Goal: Check status: Check status

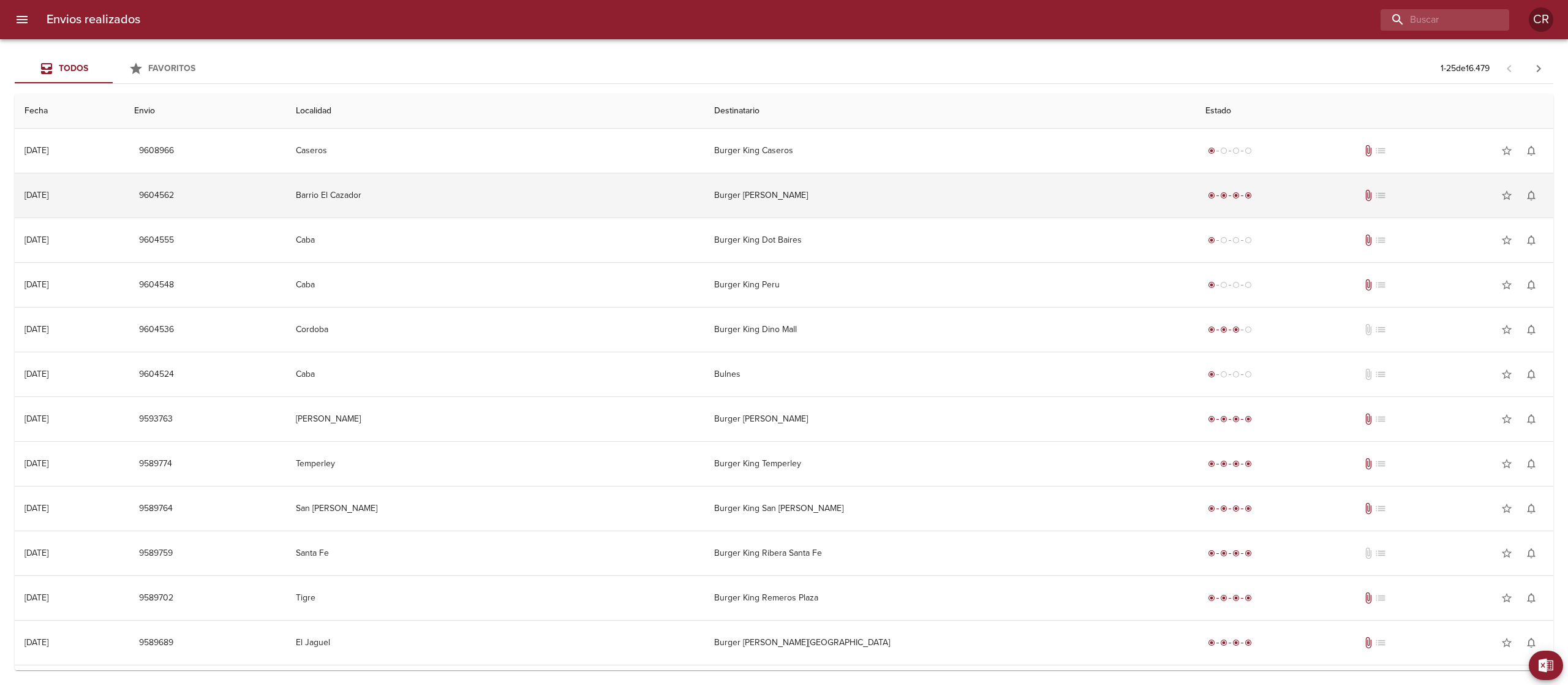
click at [685, 202] on td "Barrio El Cazador" at bounding box center [495, 195] width 419 height 44
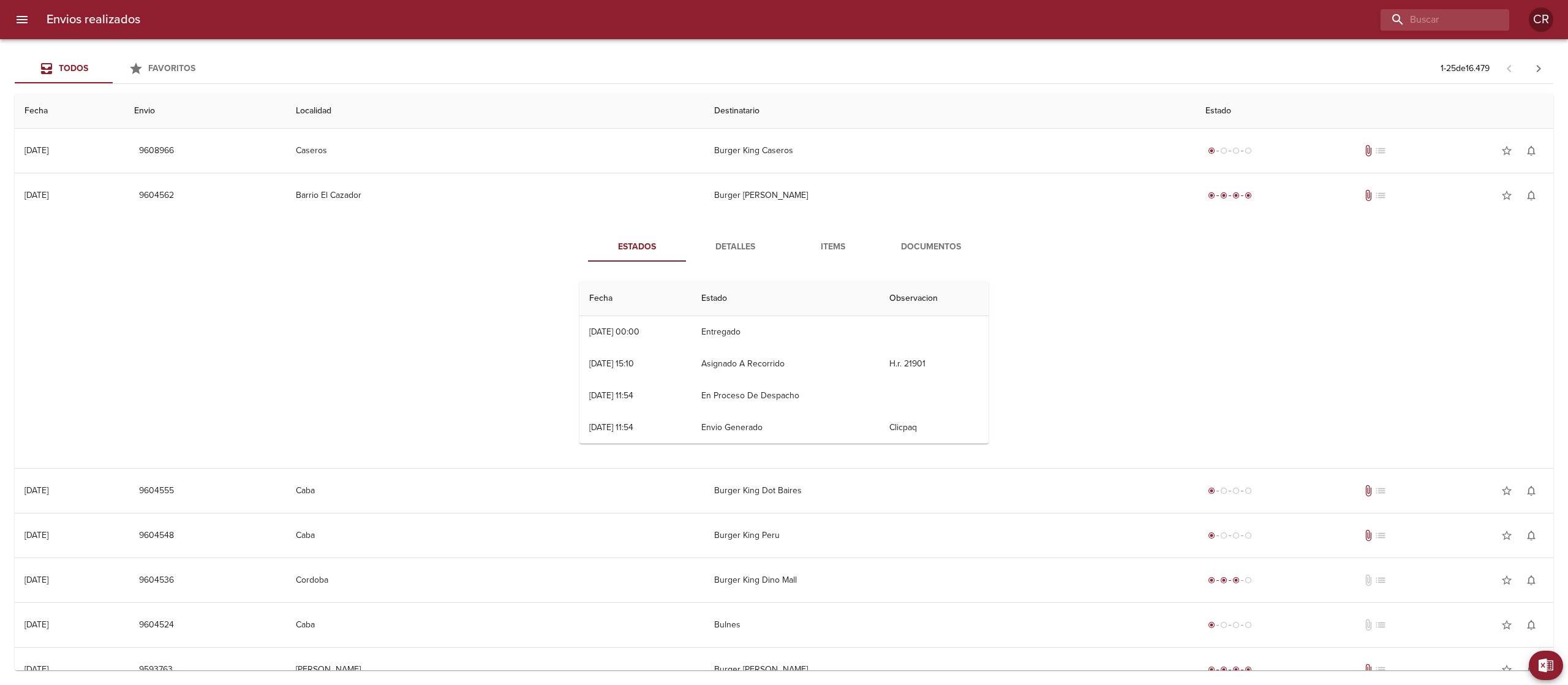
click at [731, 244] on span "Detalles" at bounding box center [735, 248] width 84 height 16
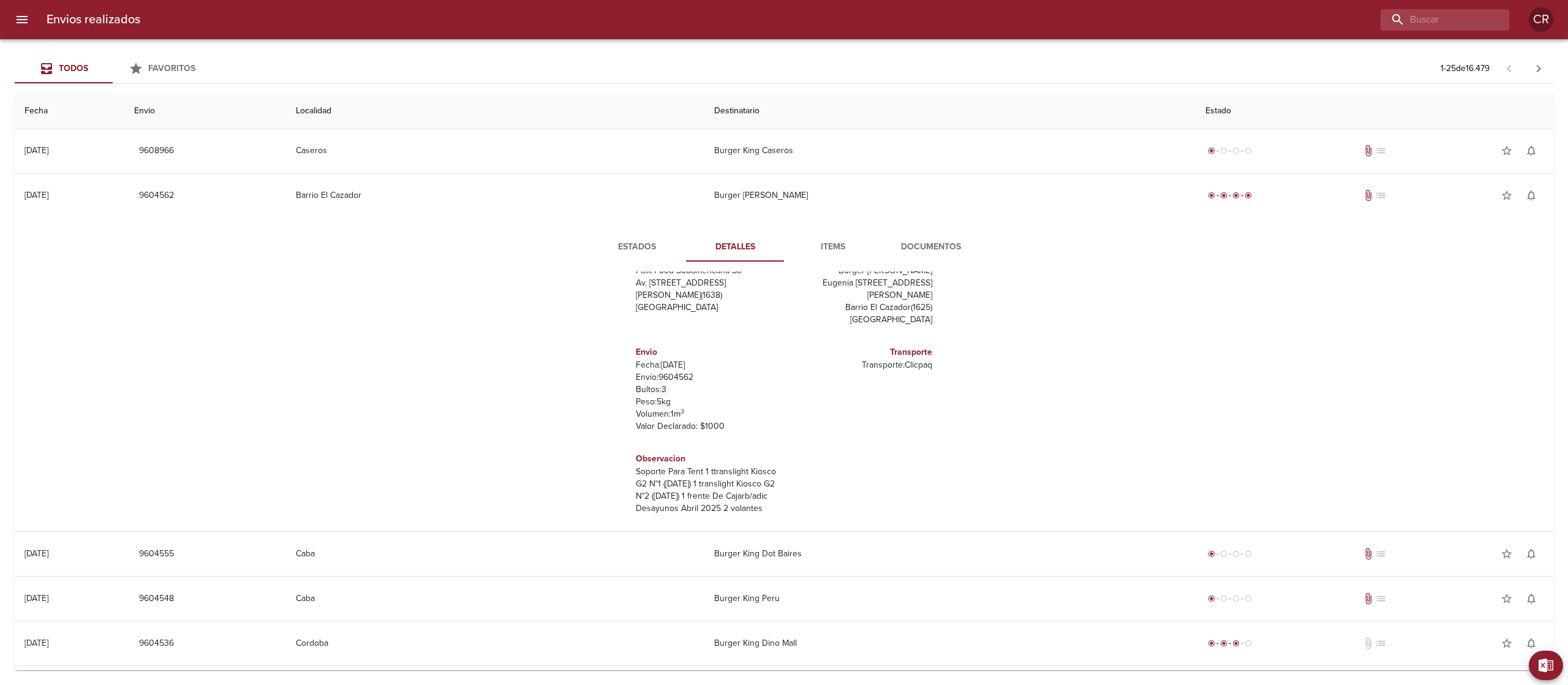
scroll to position [54, 0]
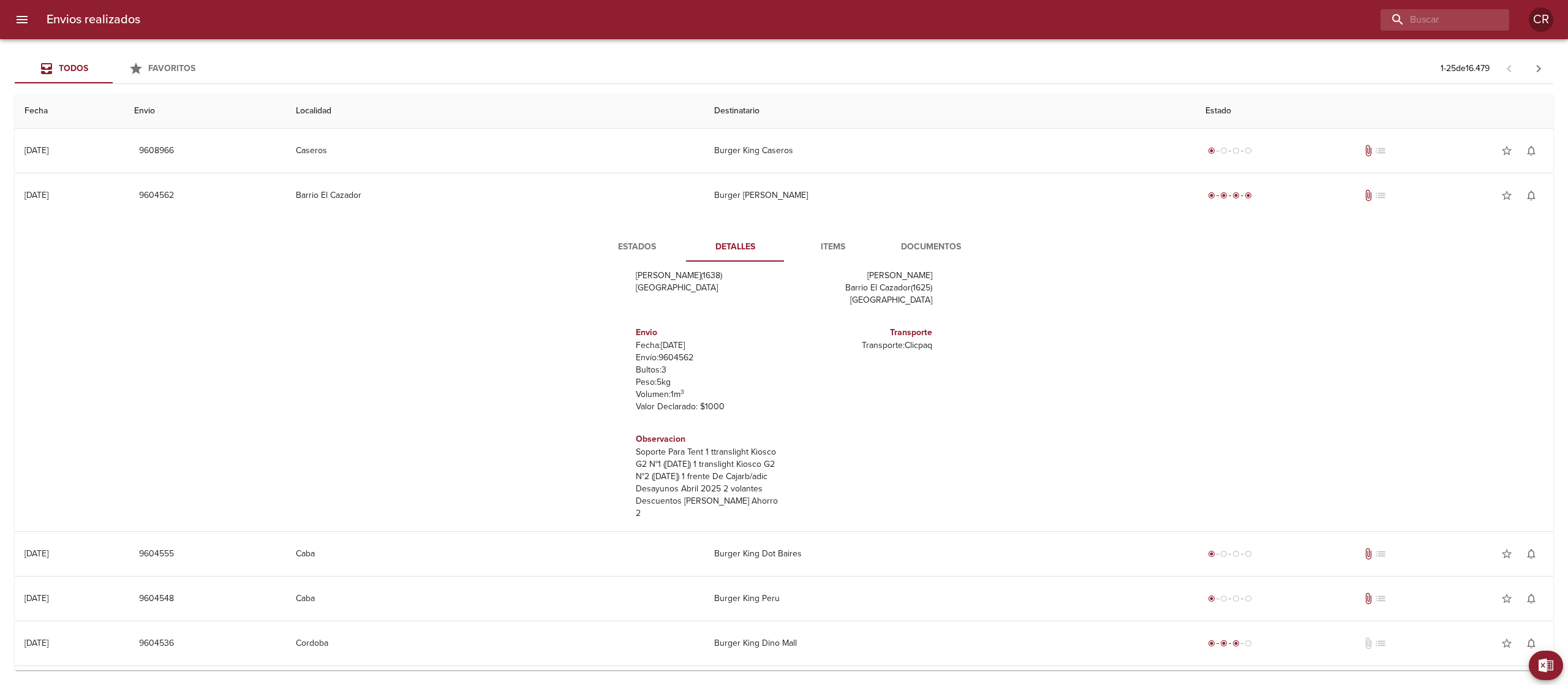
click at [913, 254] on span "Documentos" at bounding box center [930, 248] width 84 height 16
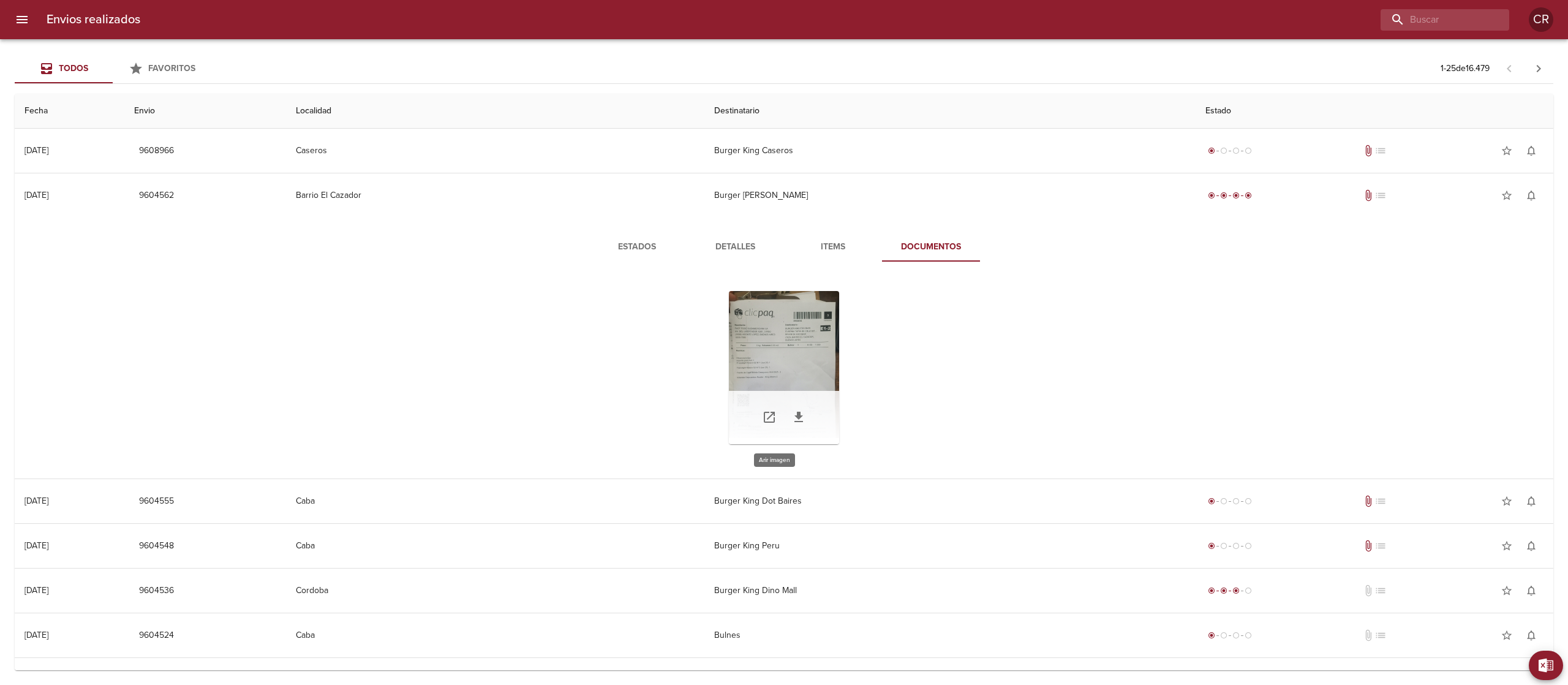
click at [779, 364] on div "Tabla de envíos del cliente" at bounding box center [784, 368] width 110 height 153
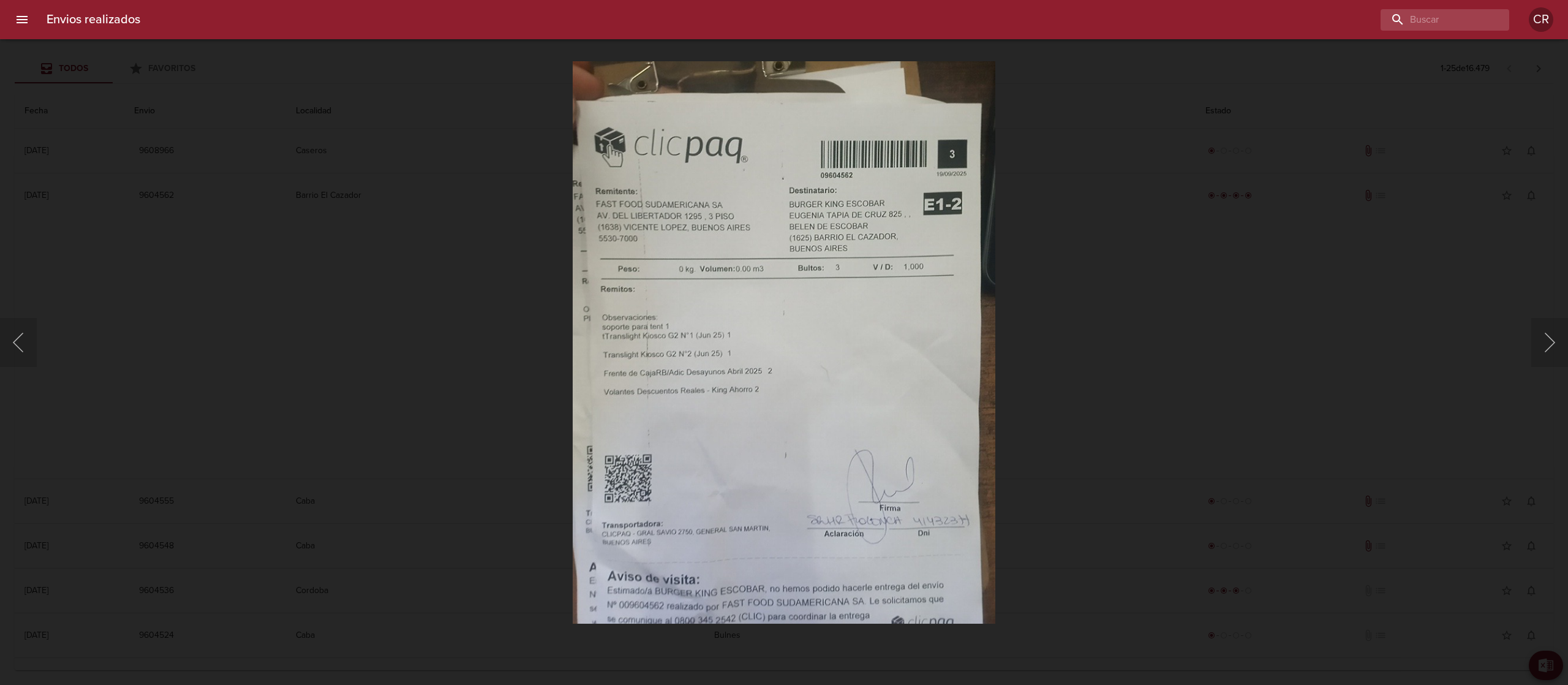
click at [1270, 284] on div "Lightbox" at bounding box center [784, 342] width 1568 height 685
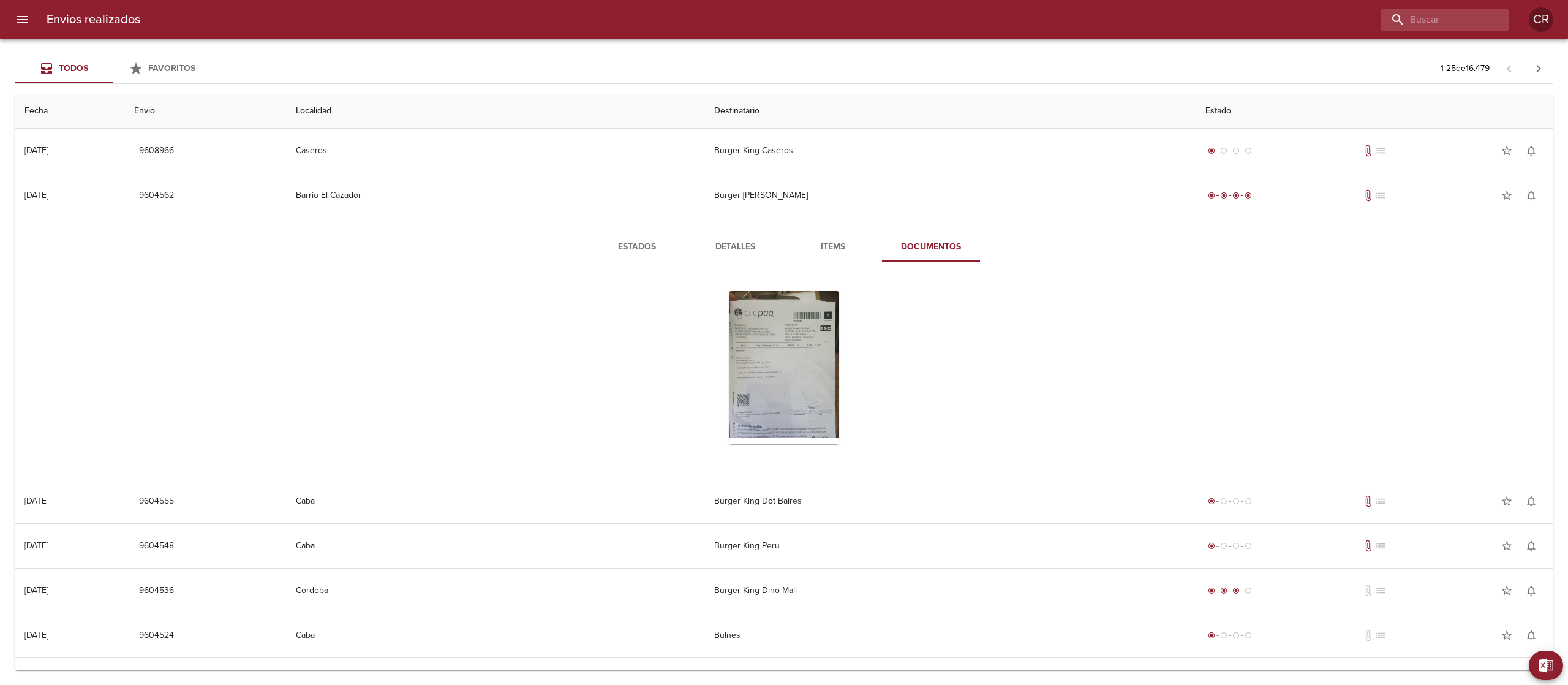
click at [645, 234] on button "Estados" at bounding box center [637, 247] width 98 height 29
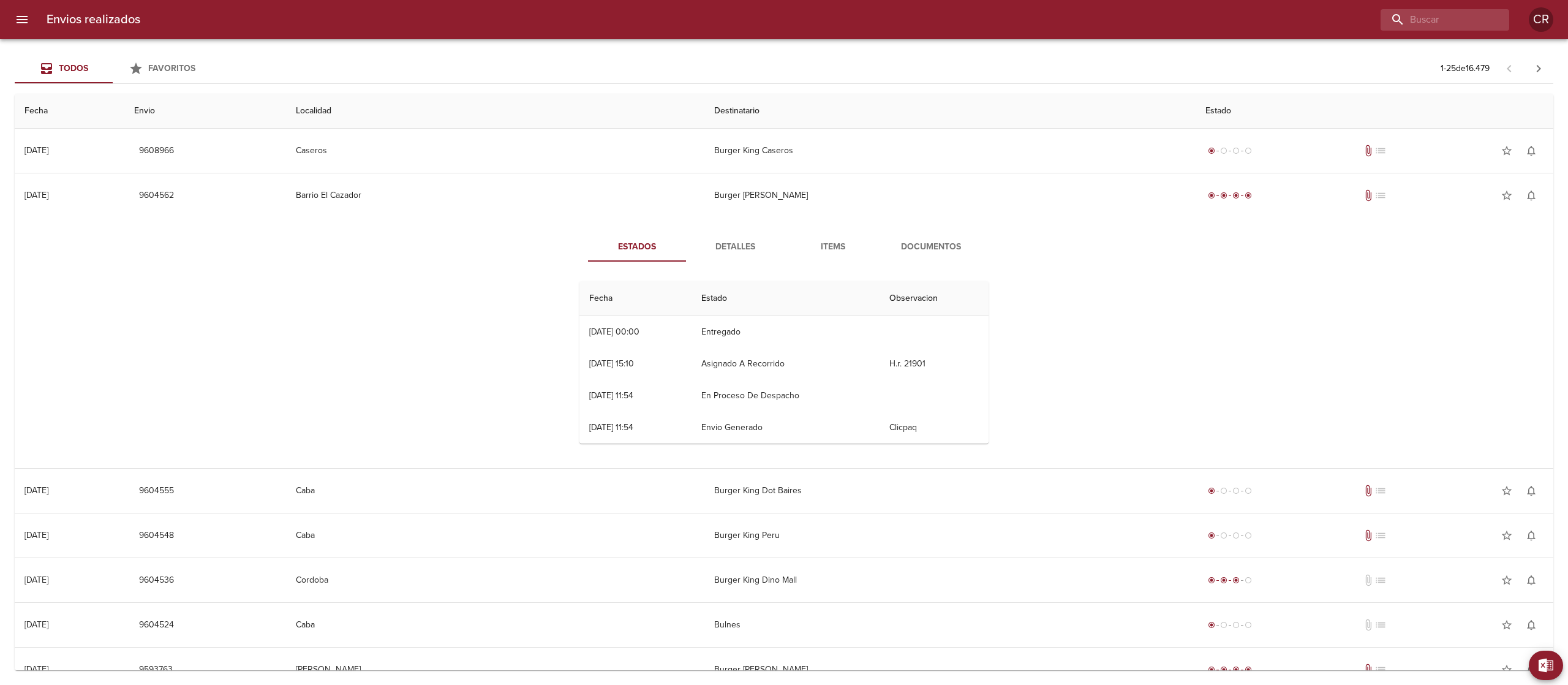
click at [915, 245] on span "Documentos" at bounding box center [930, 248] width 84 height 16
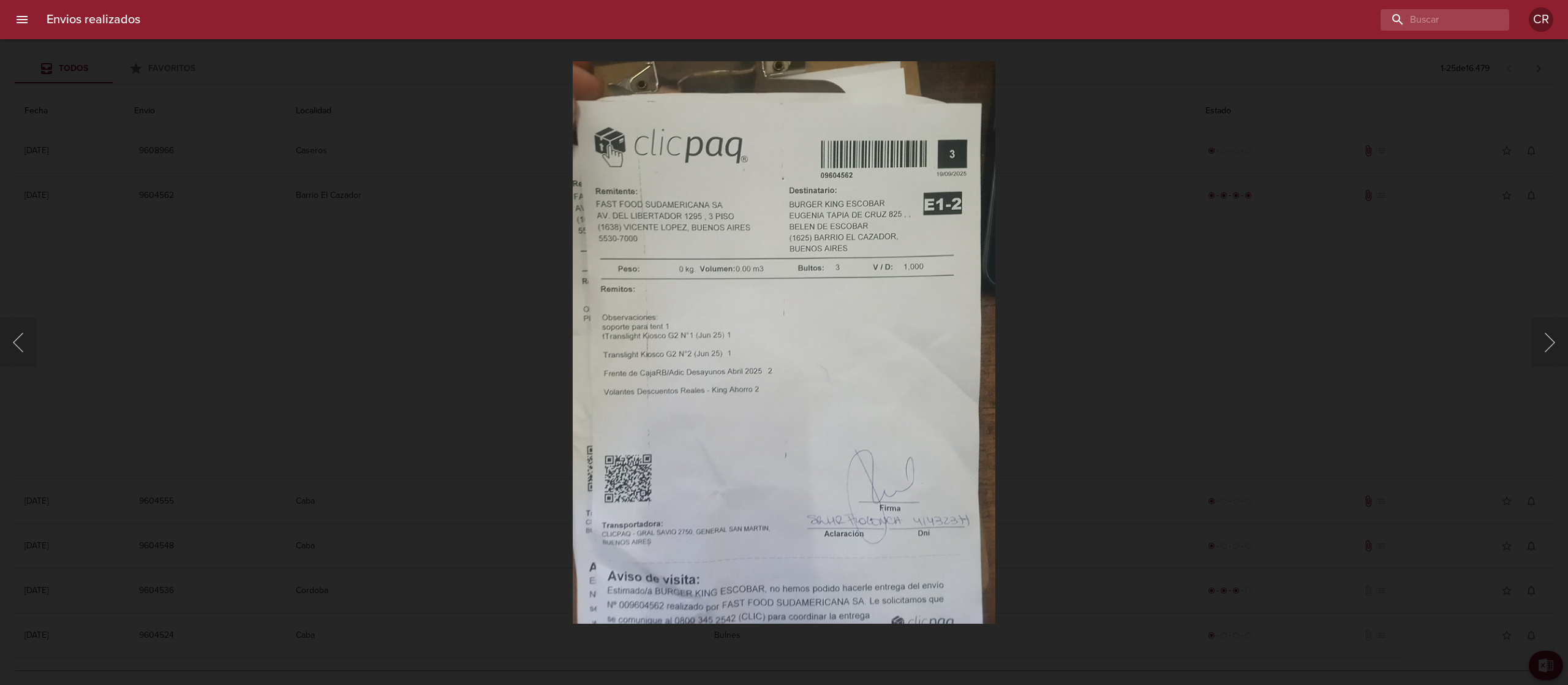
click at [1091, 271] on div "Lightbox" at bounding box center [784, 342] width 1568 height 685
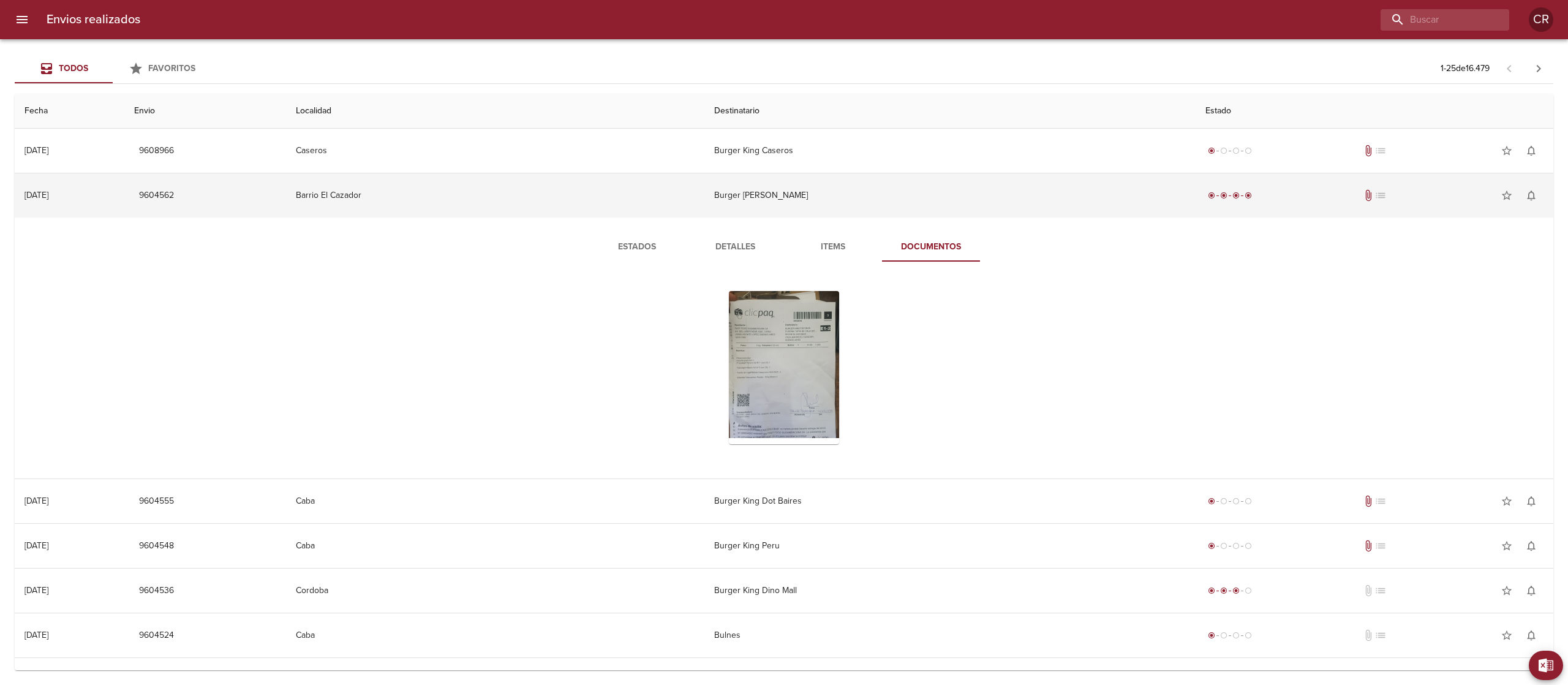
click at [770, 193] on td "Burger [PERSON_NAME]" at bounding box center [950, 195] width 491 height 44
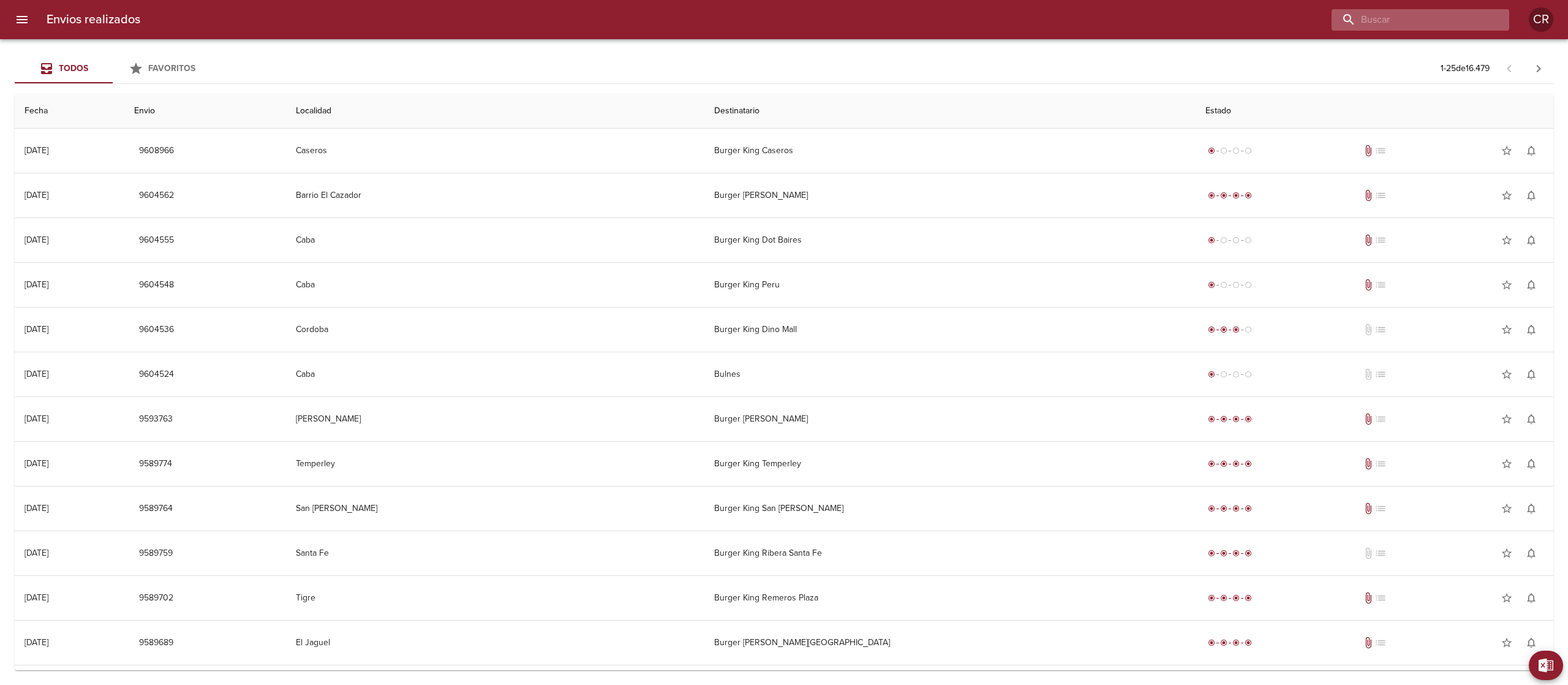
click at [1461, 19] on input "buscar" at bounding box center [1410, 20] width 157 height 22
type input "castelar"
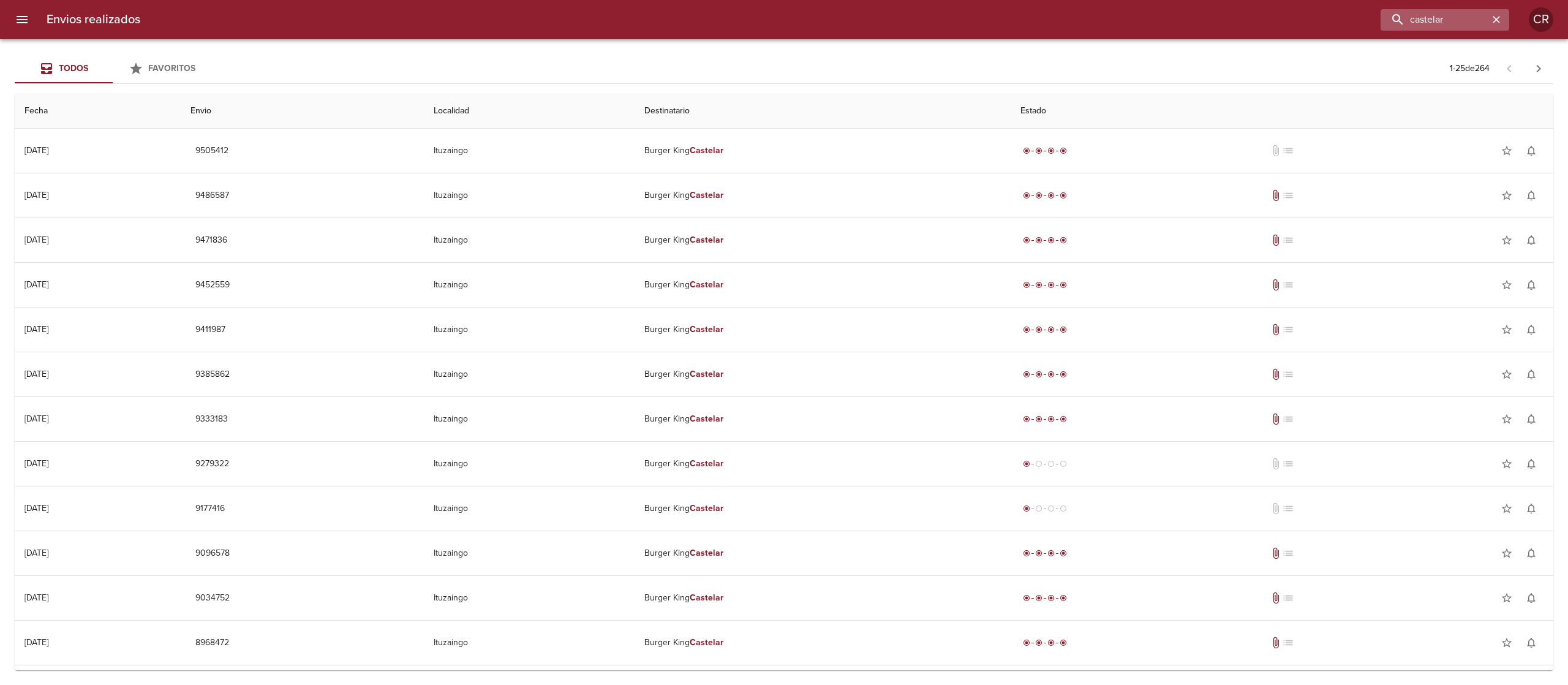
click at [1498, 19] on icon "button" at bounding box center [1496, 20] width 12 height 12
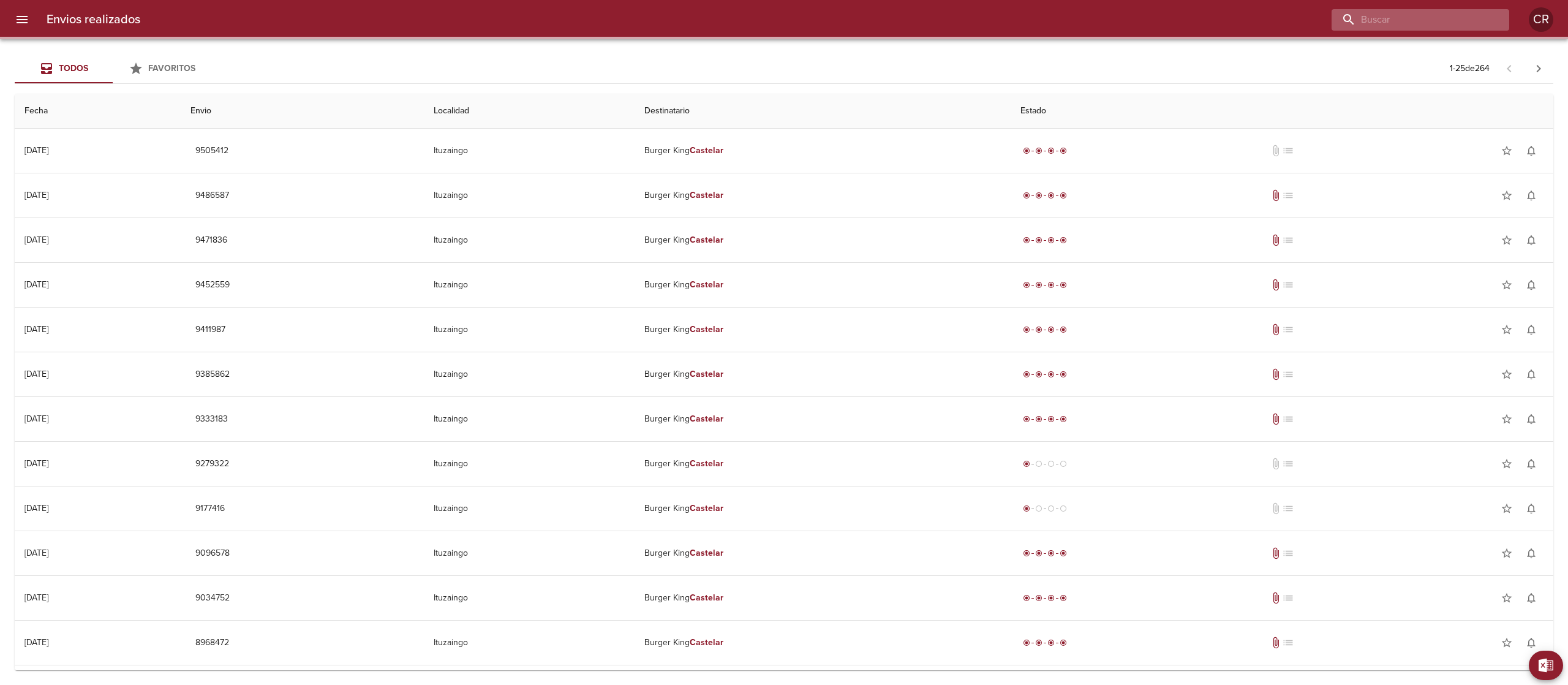
click at [1441, 22] on input "buscar" at bounding box center [1410, 20] width 157 height 22
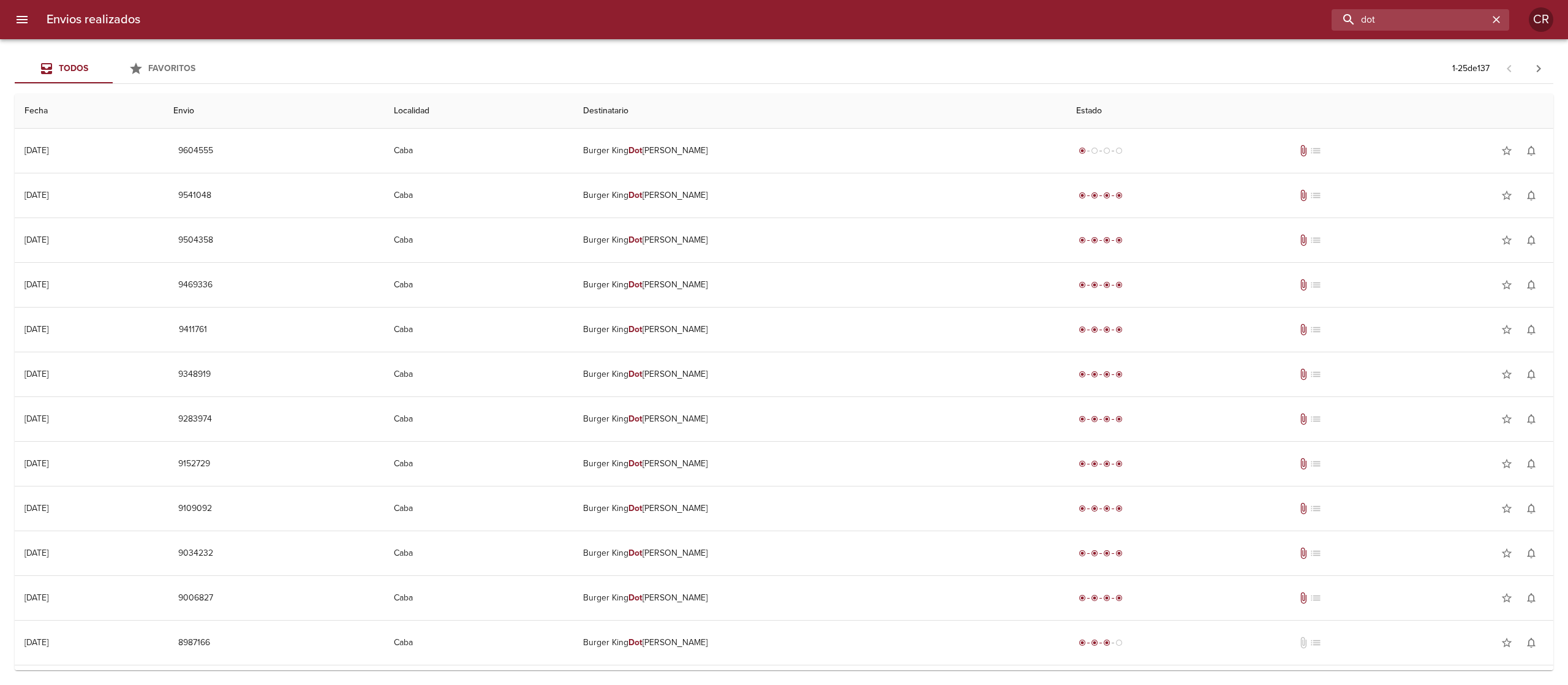
drag, startPoint x: 1402, startPoint y: 17, endPoint x: 1312, endPoint y: 9, distance: 90.4
click at [1312, 9] on div "dot" at bounding box center [829, 20] width 1359 height 22
type input "escobar"
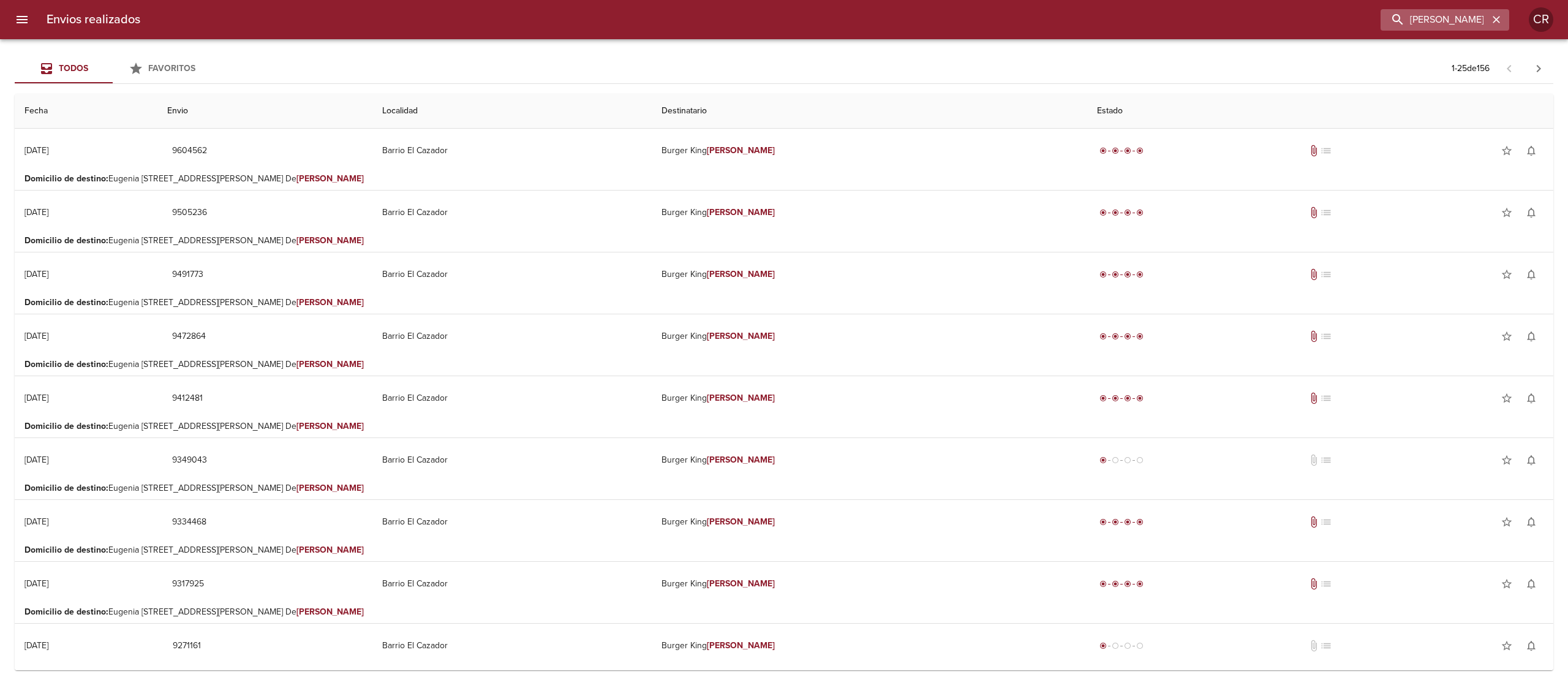
click at [1499, 19] on icon "button" at bounding box center [1496, 20] width 12 height 12
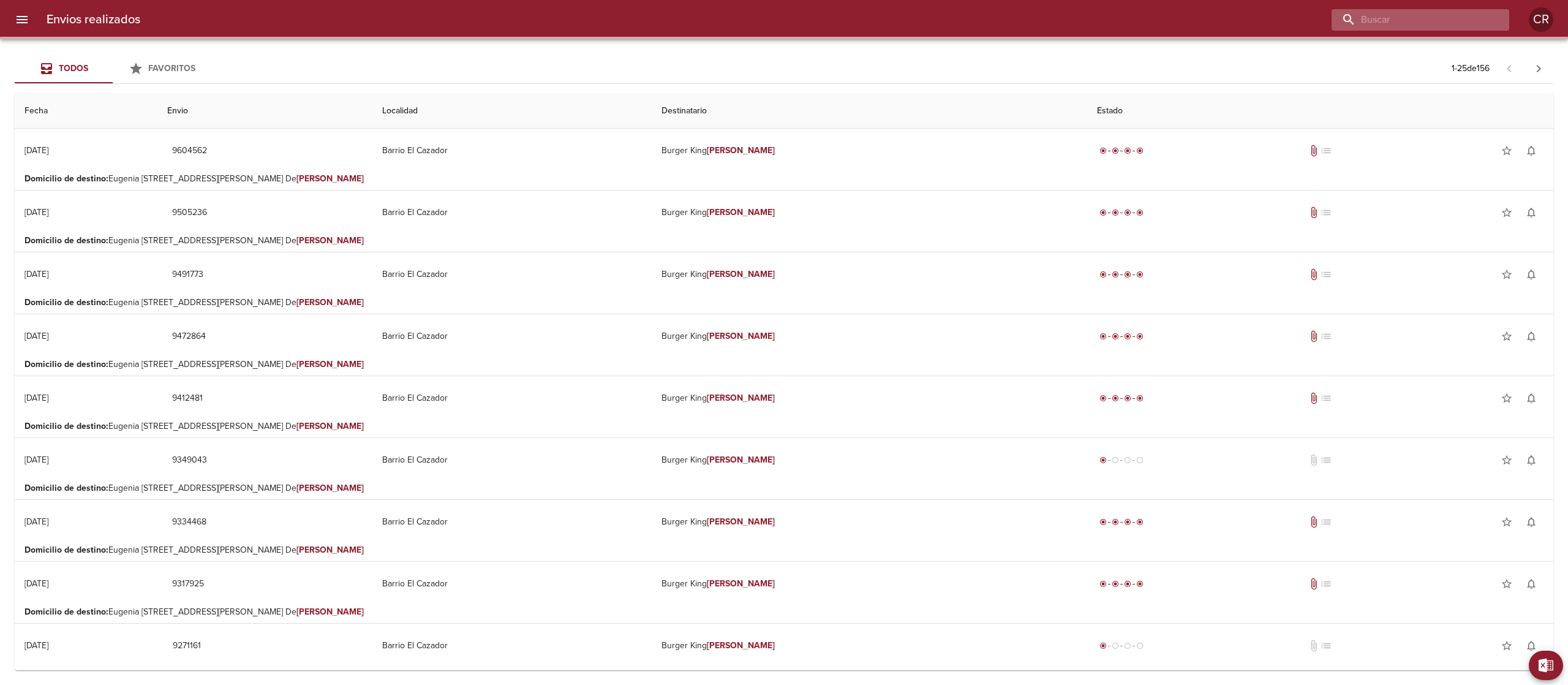
click at [1451, 27] on input "buscar" at bounding box center [1410, 20] width 157 height 22
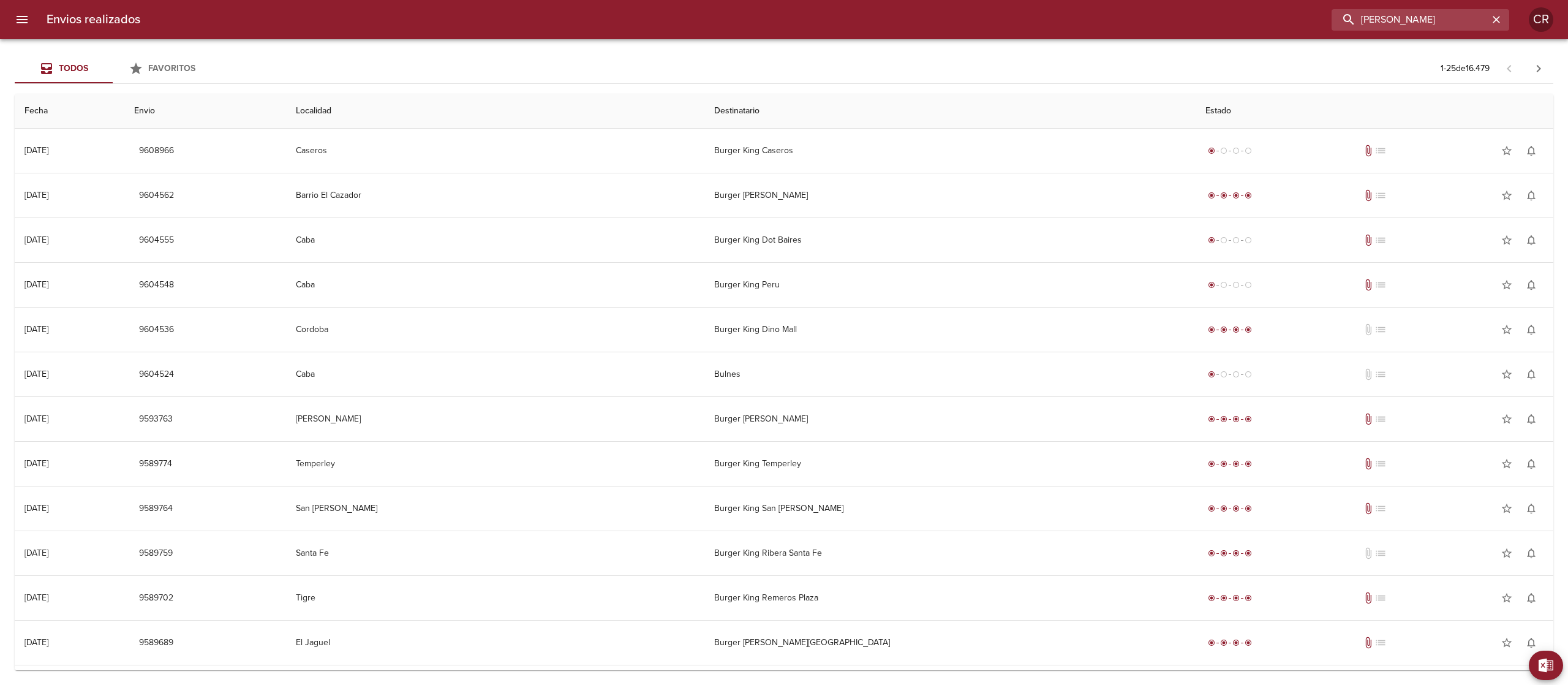
type input "lujan"
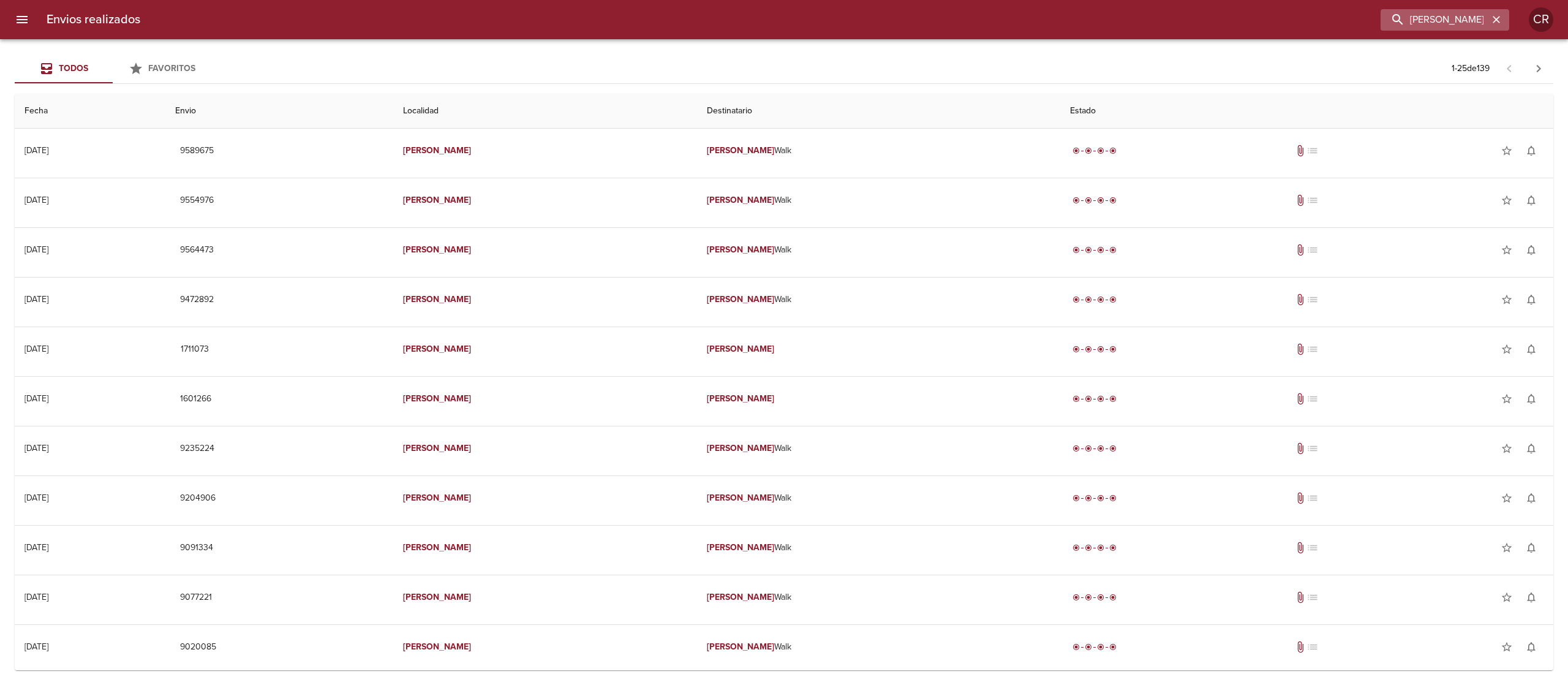
click at [1497, 14] on icon "button" at bounding box center [1496, 20] width 12 height 12
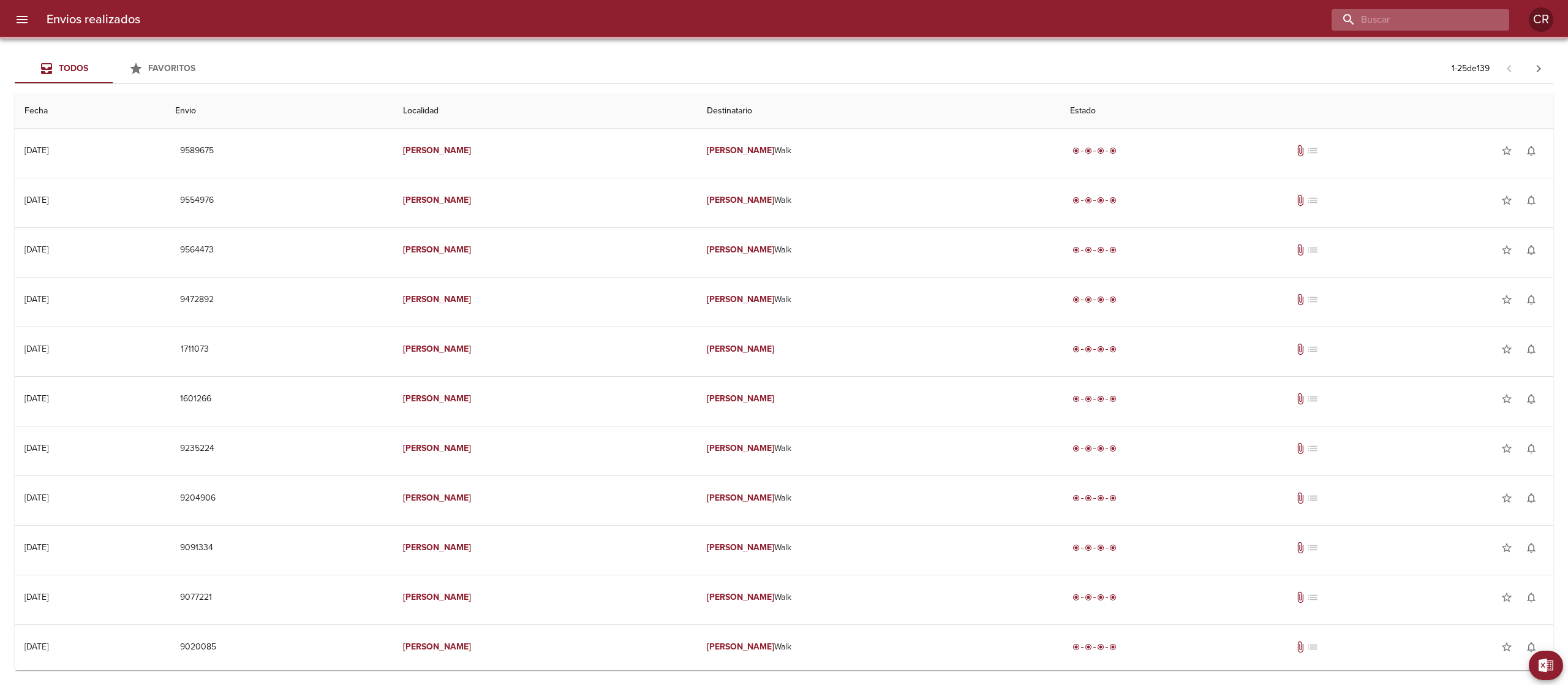
click at [1433, 14] on input "buscar" at bounding box center [1410, 20] width 157 height 22
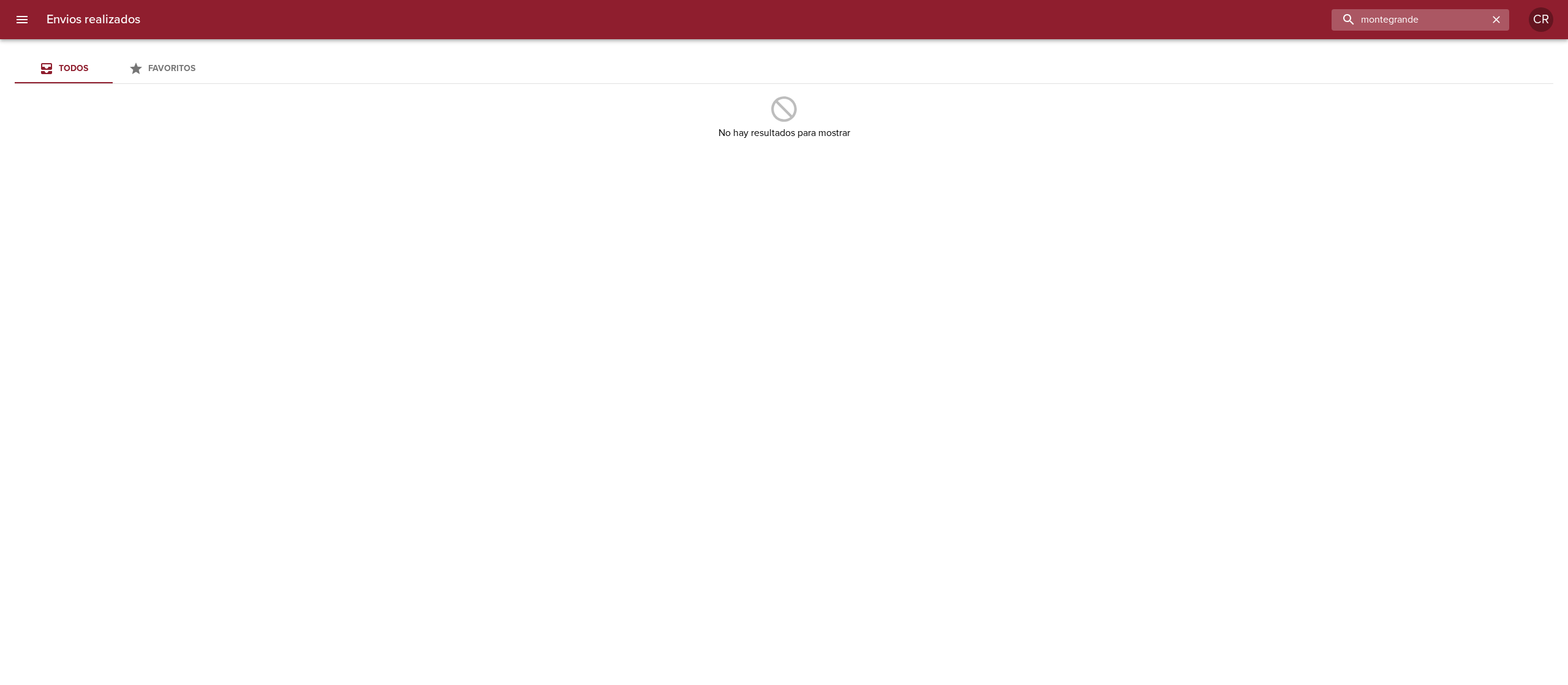
click at [1391, 17] on input "montegrande" at bounding box center [1410, 20] width 157 height 22
type input "monte grande"
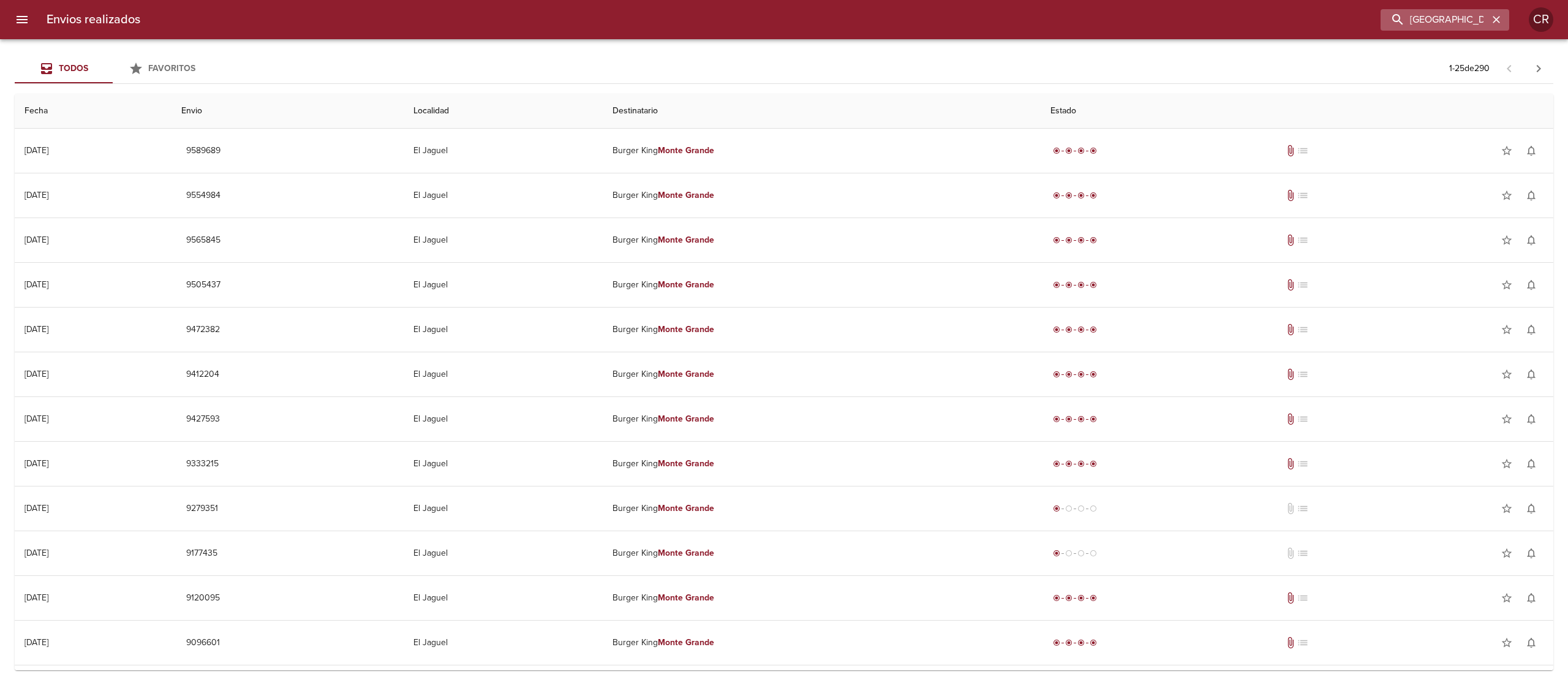
click at [1494, 24] on icon "button" at bounding box center [1496, 20] width 12 height 12
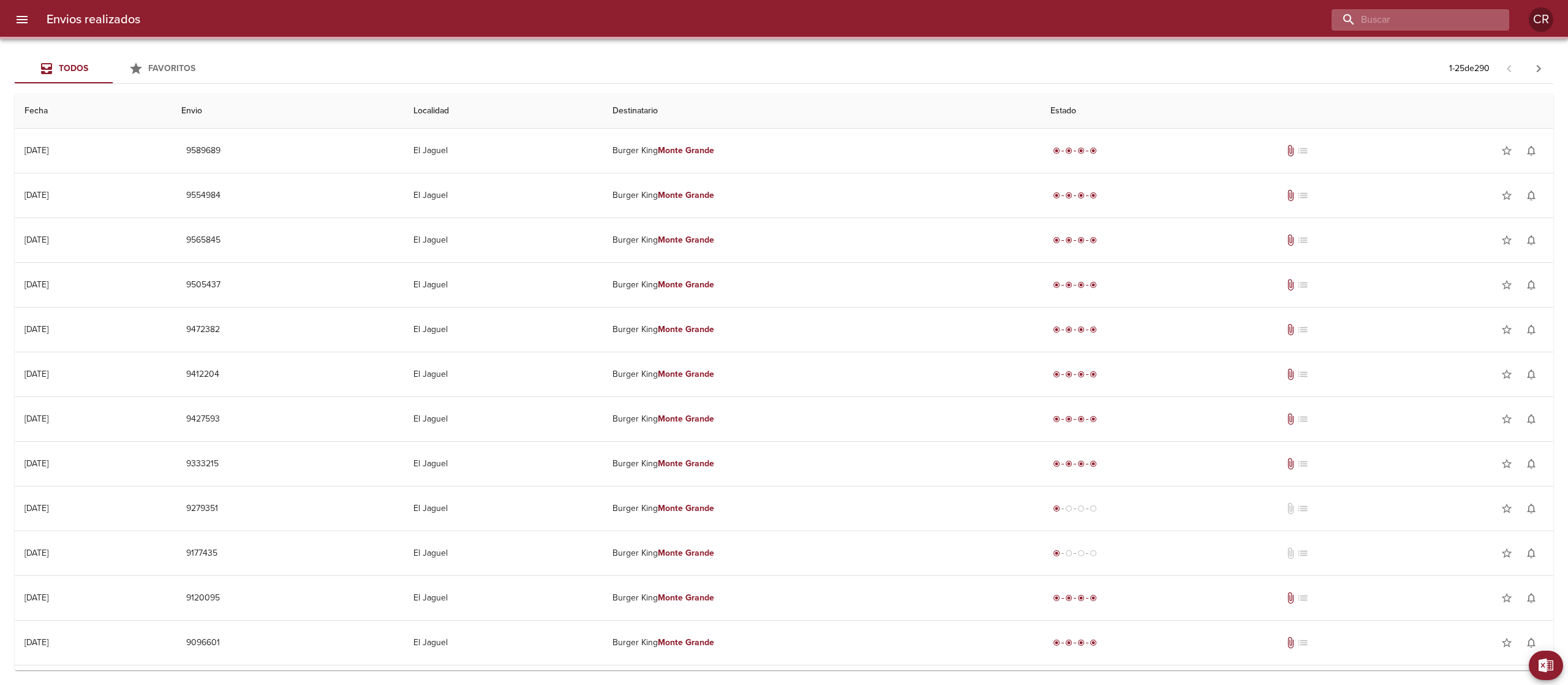
click at [1431, 21] on input "buscar" at bounding box center [1410, 20] width 157 height 22
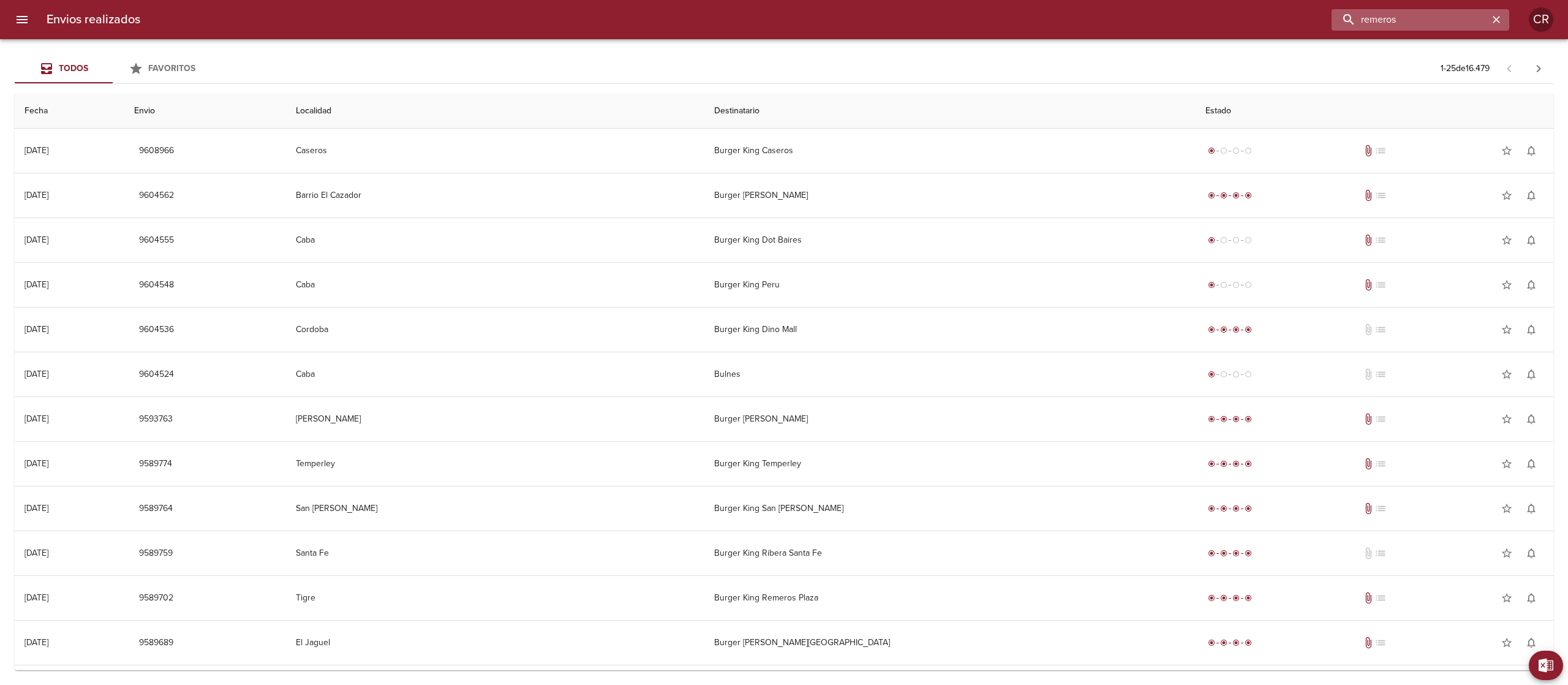
type input "remeros"
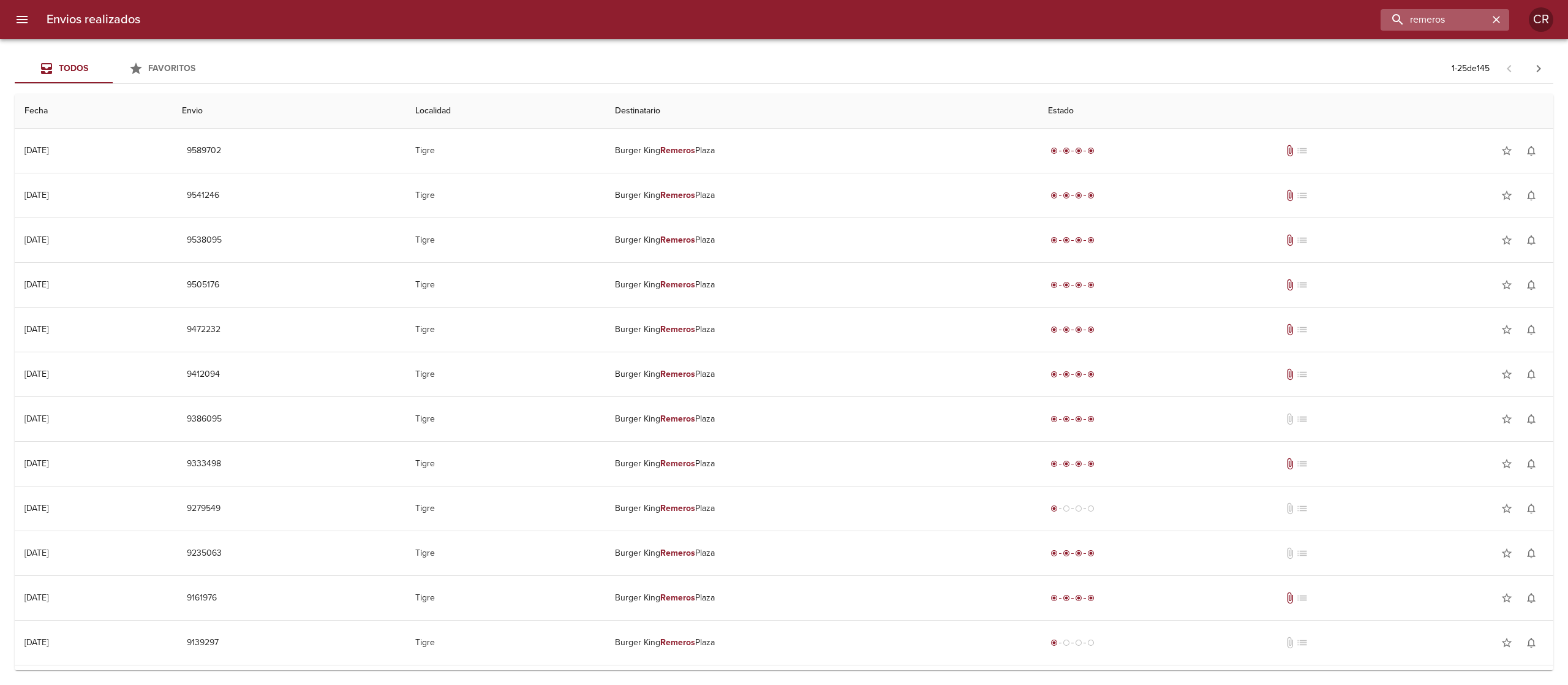
click at [1505, 21] on div "remeros" at bounding box center [1444, 20] width 129 height 22
click at [1499, 17] on icon "button" at bounding box center [1496, 20] width 12 height 12
